Goal: Find specific page/section: Find specific page/section

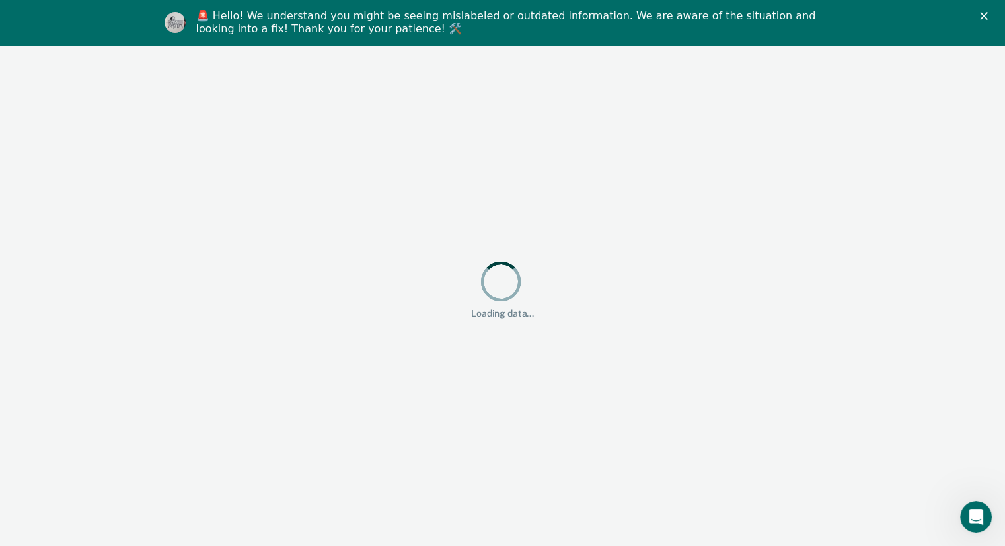
scroll to position [45, 0]
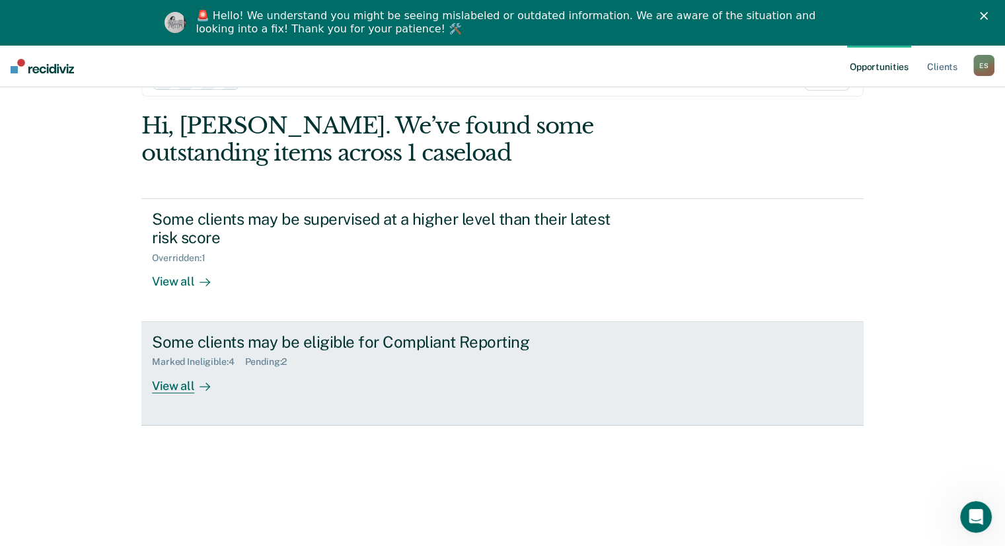
click at [388, 344] on div "Some clients may be eligible for Compliant Reporting" at bounding box center [384, 341] width 464 height 19
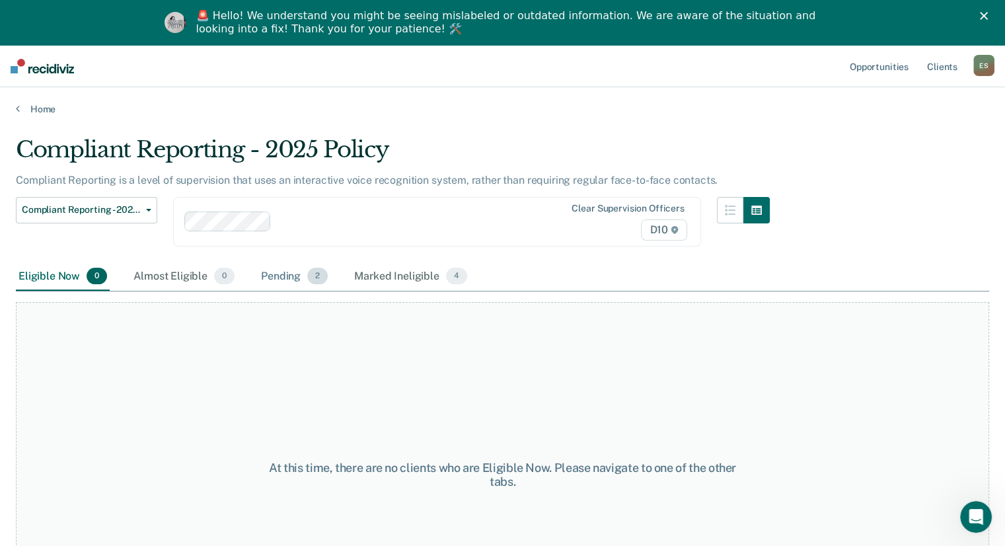
click at [285, 275] on div "Pending 2" at bounding box center [294, 276] width 72 height 29
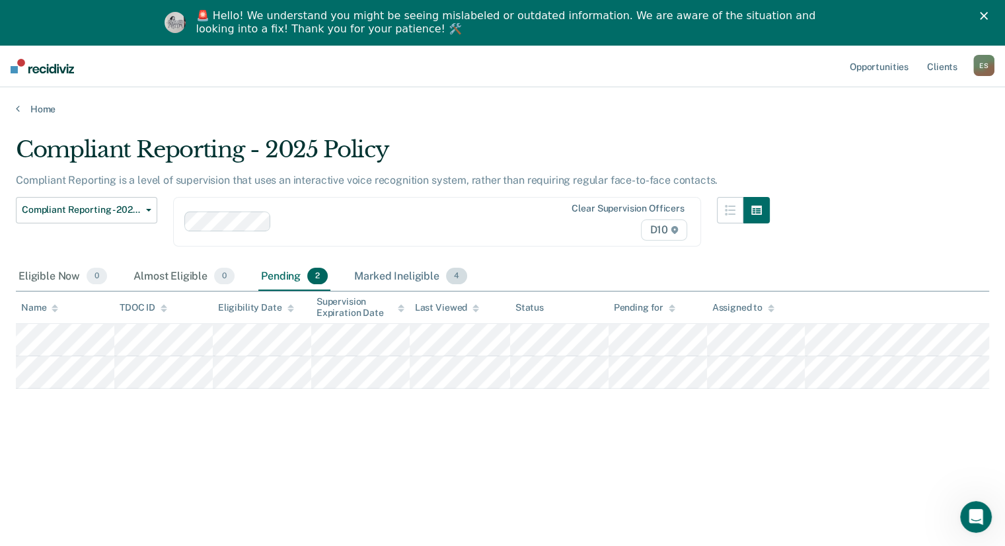
click at [406, 275] on div "Marked Ineligible 4" at bounding box center [410, 276] width 118 height 29
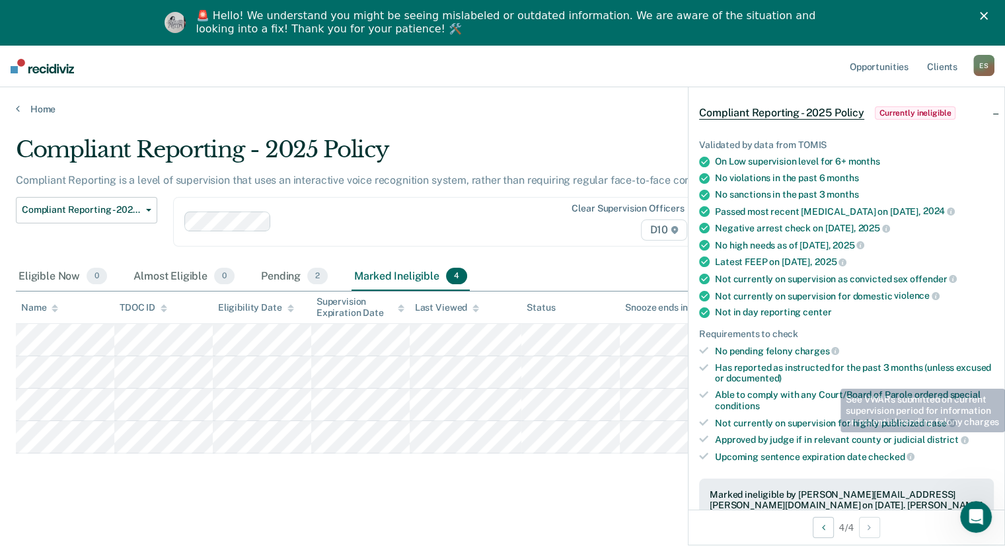
scroll to position [264, 0]
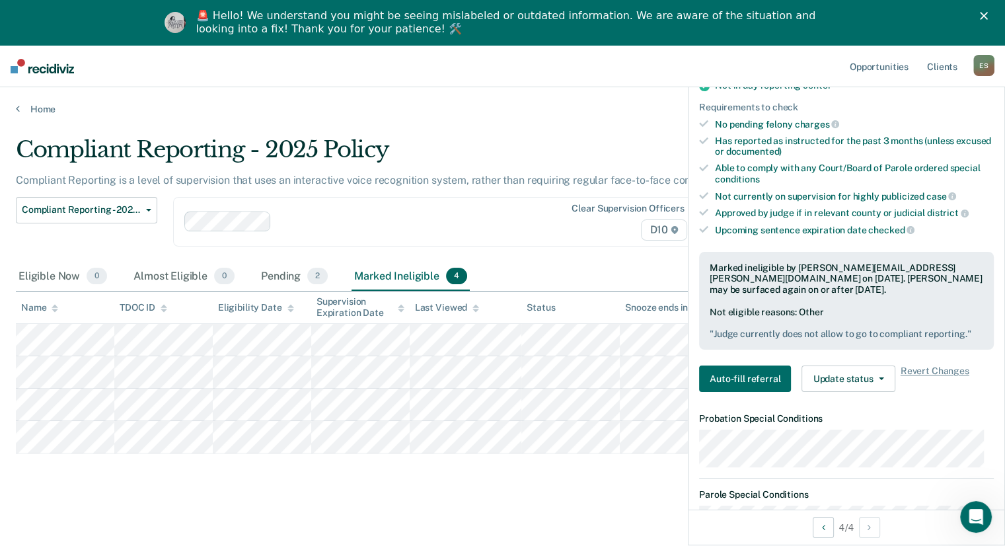
click at [417, 497] on div "Compliant Reporting - 2025 Policy Compliant Reporting is a level of supervision…" at bounding box center [502, 335] width 973 height 398
click at [605, 126] on main "Compliant Reporting - 2025 Policy Compliant Reporting is a level of supervision…" at bounding box center [502, 351] width 1005 height 472
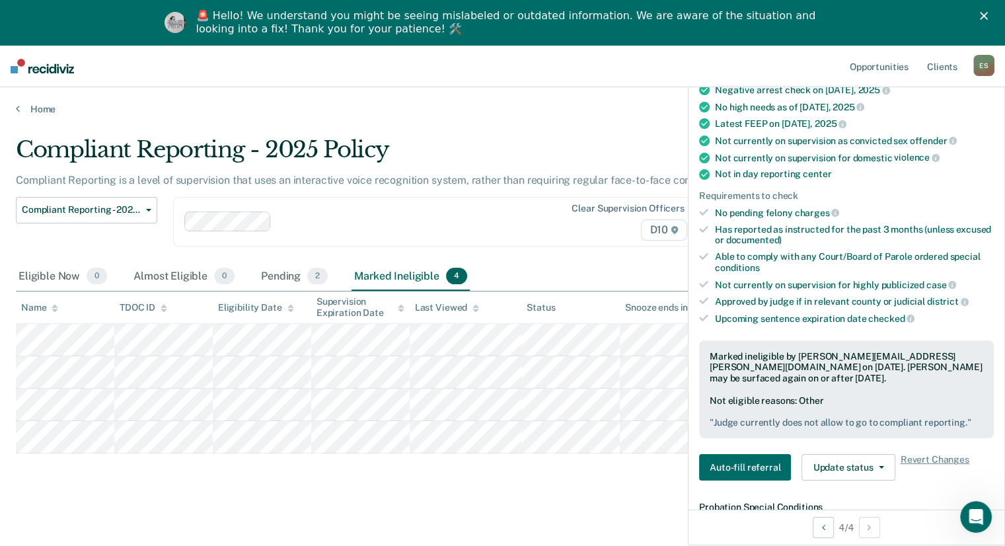
scroll to position [0, 0]
